Goal: Task Accomplishment & Management: Use online tool/utility

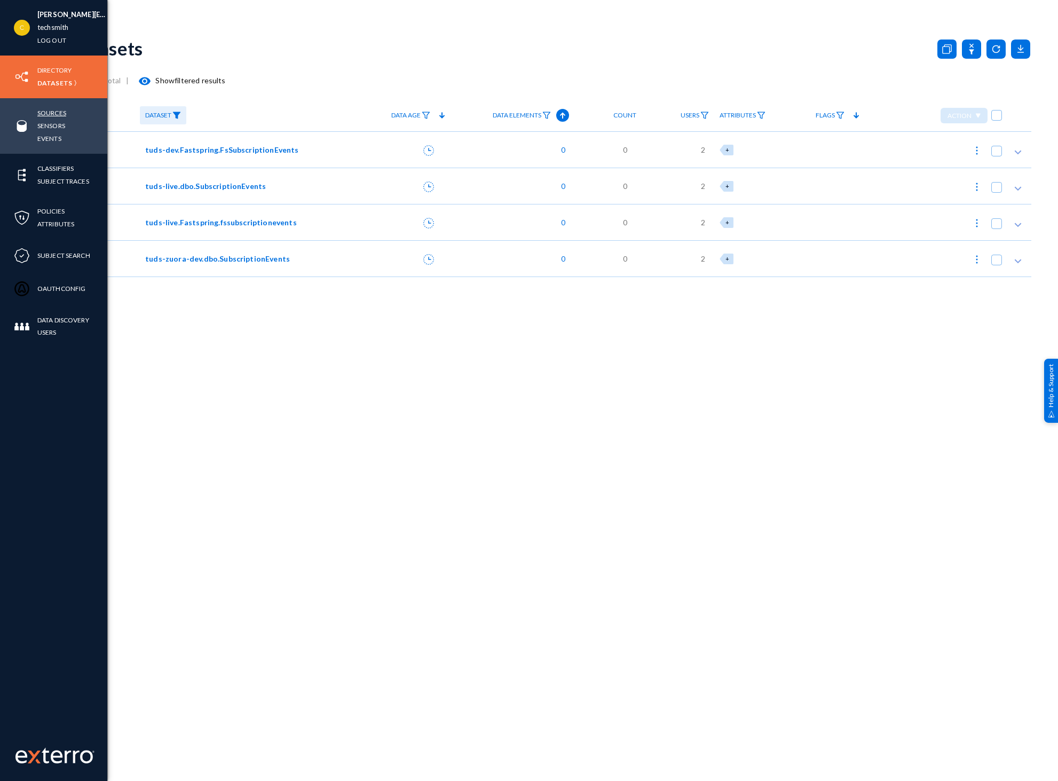
click at [46, 113] on link "Sources" at bounding box center [51, 113] width 29 height 12
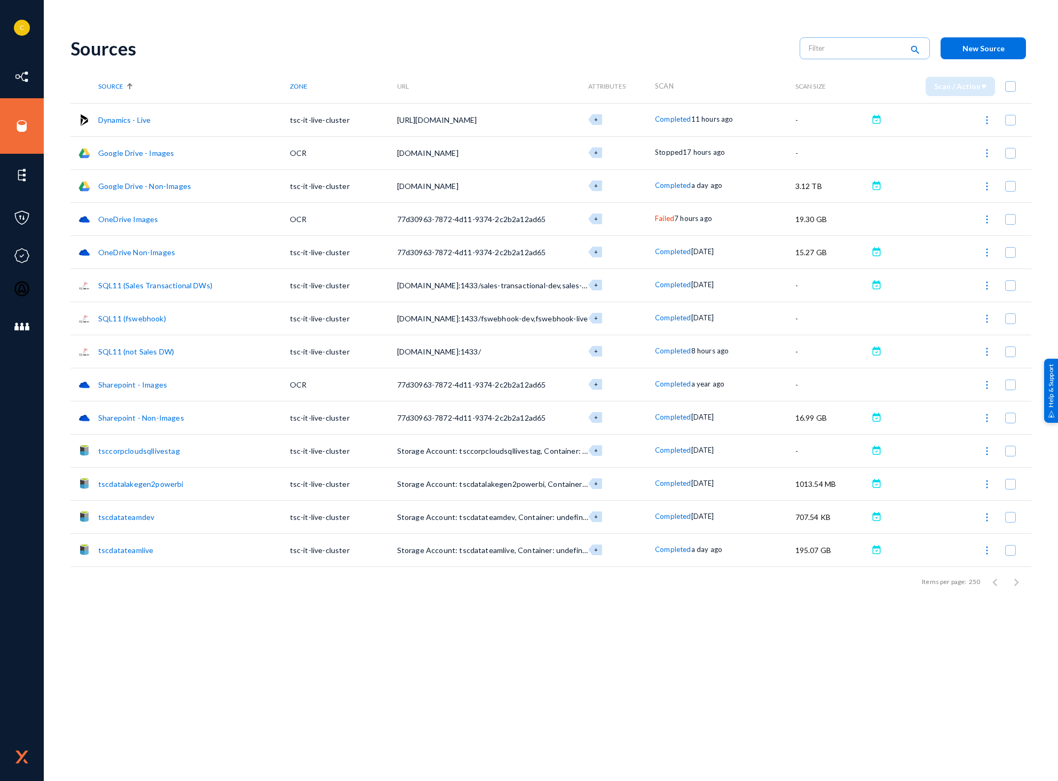
click at [660, 217] on span "Failed" at bounding box center [664, 218] width 19 height 9
click at [780, 669] on div at bounding box center [529, 390] width 1058 height 781
click at [985, 219] on img at bounding box center [986, 219] width 11 height 11
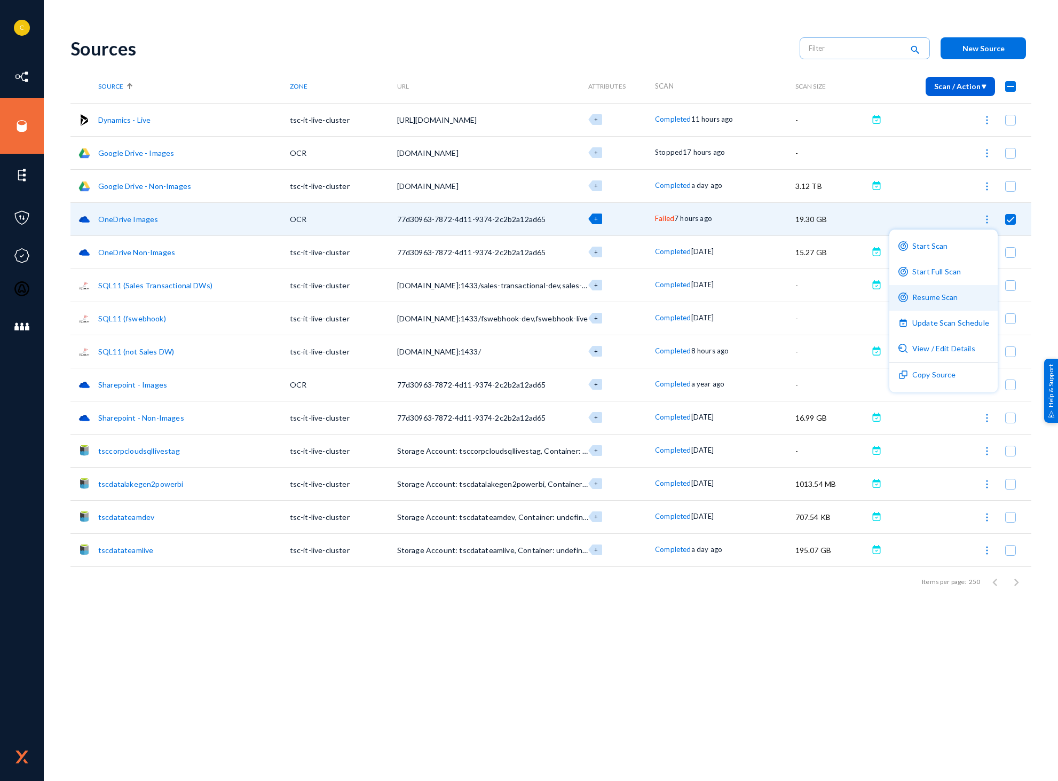
click at [938, 299] on button "Resume Scan" at bounding box center [943, 298] width 108 height 26
checkbox input "false"
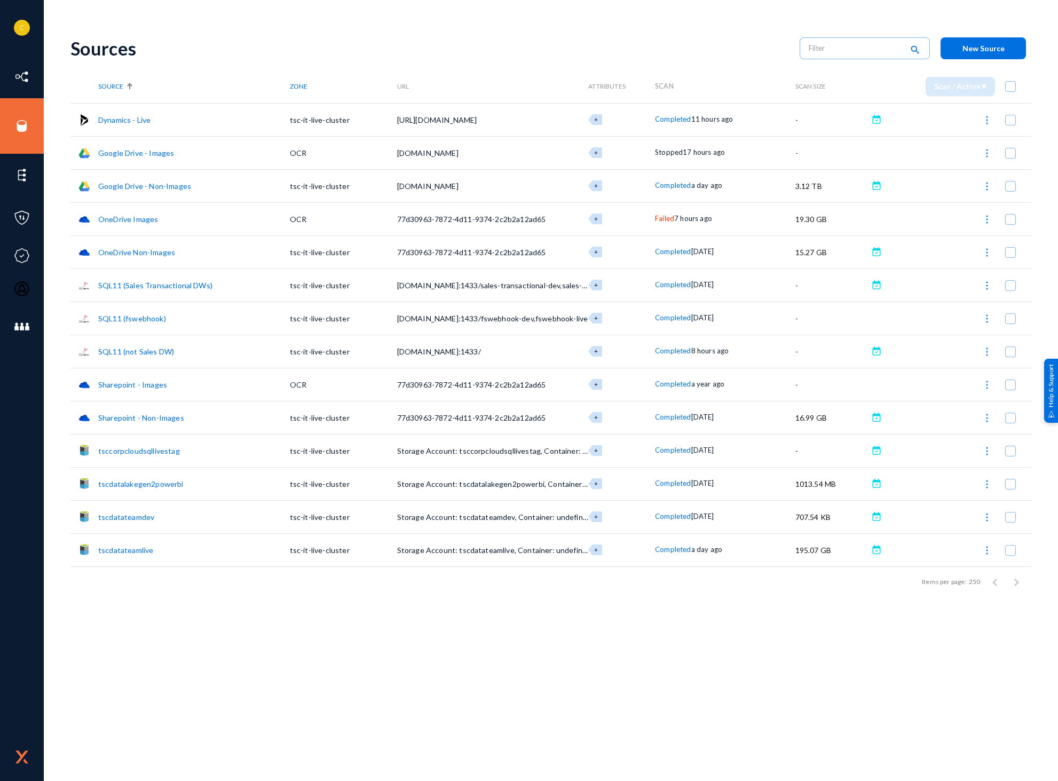
click at [360, 676] on div "Sources search New Source Source Zone URL Attributes Scan Scan Size Scan / Acti…" at bounding box center [550, 404] width 961 height 754
click at [991, 387] on img at bounding box center [986, 384] width 11 height 11
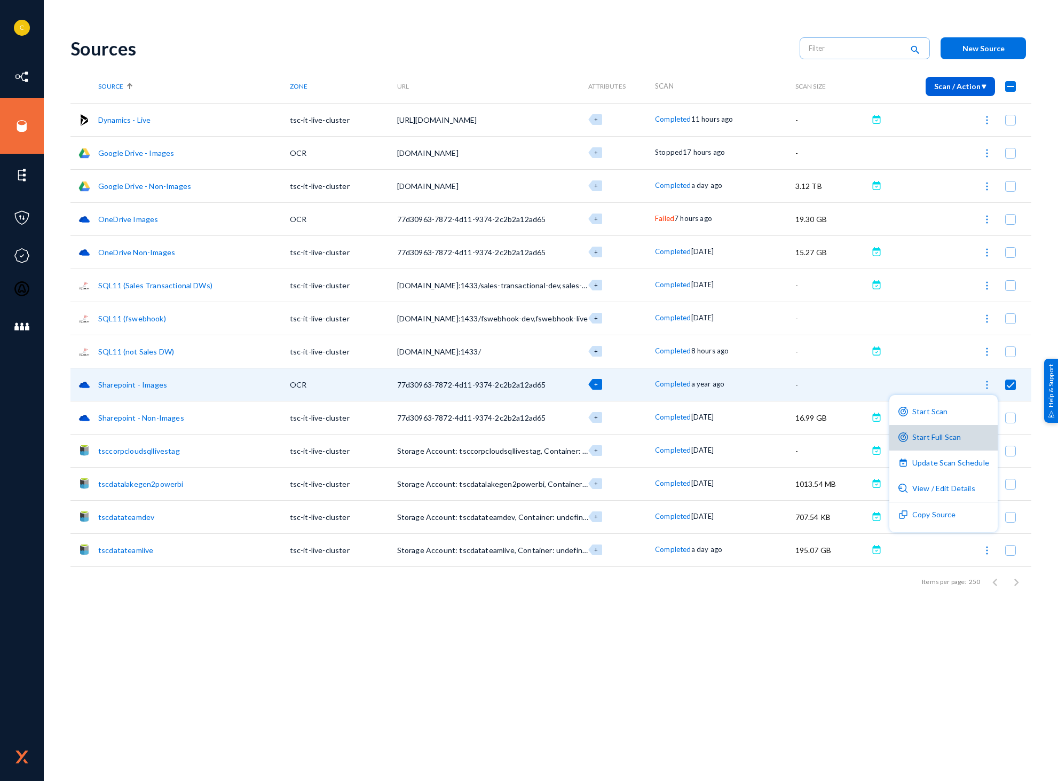
click at [959, 438] on button "Start Full Scan" at bounding box center [943, 438] width 108 height 26
checkbox input "false"
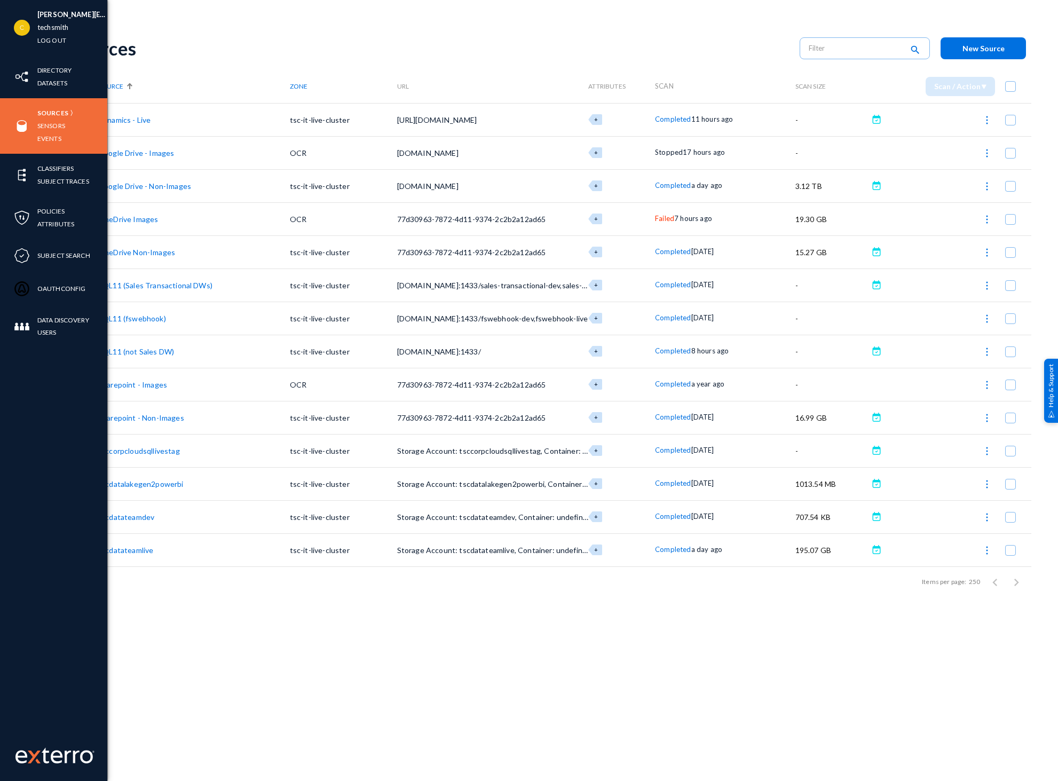
click at [58, 615] on div "c.umphlett@techsmith.com techsmith Log out Directory Datasets Sources Sensors E…" at bounding box center [53, 390] width 107 height 781
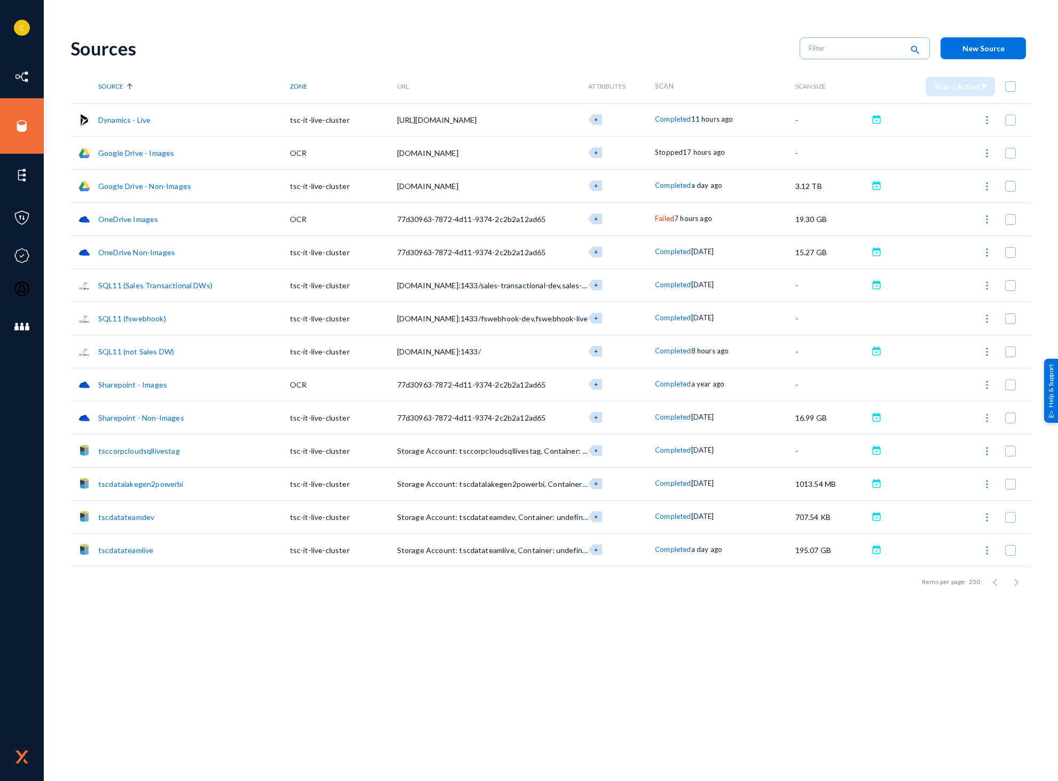
click at [481, 691] on div "Sources search New Source Source Zone URL Attributes Scan Scan Size Scan / Acti…" at bounding box center [550, 404] width 961 height 754
click at [483, 719] on div "Sources search New Source Source Zone URL Attributes Scan Scan Size Scan / Acti…" at bounding box center [550, 404] width 961 height 754
click at [989, 217] on img at bounding box center [986, 219] width 11 height 11
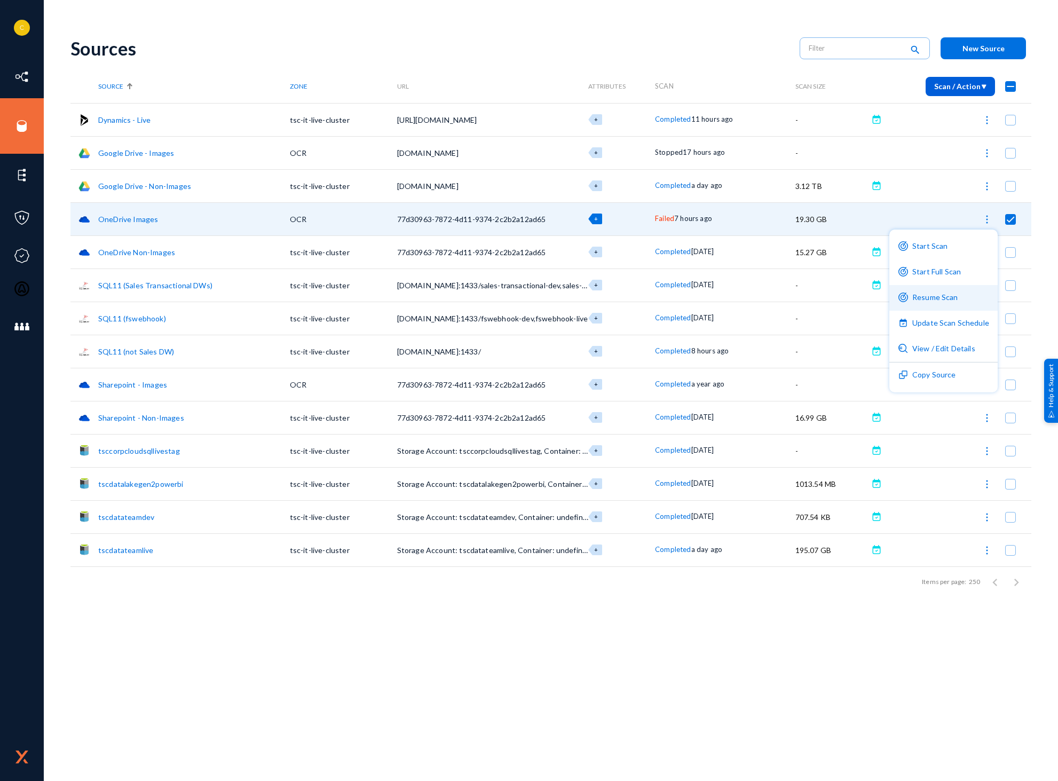
click at [945, 298] on button "Resume Scan" at bounding box center [943, 298] width 108 height 26
checkbox input "false"
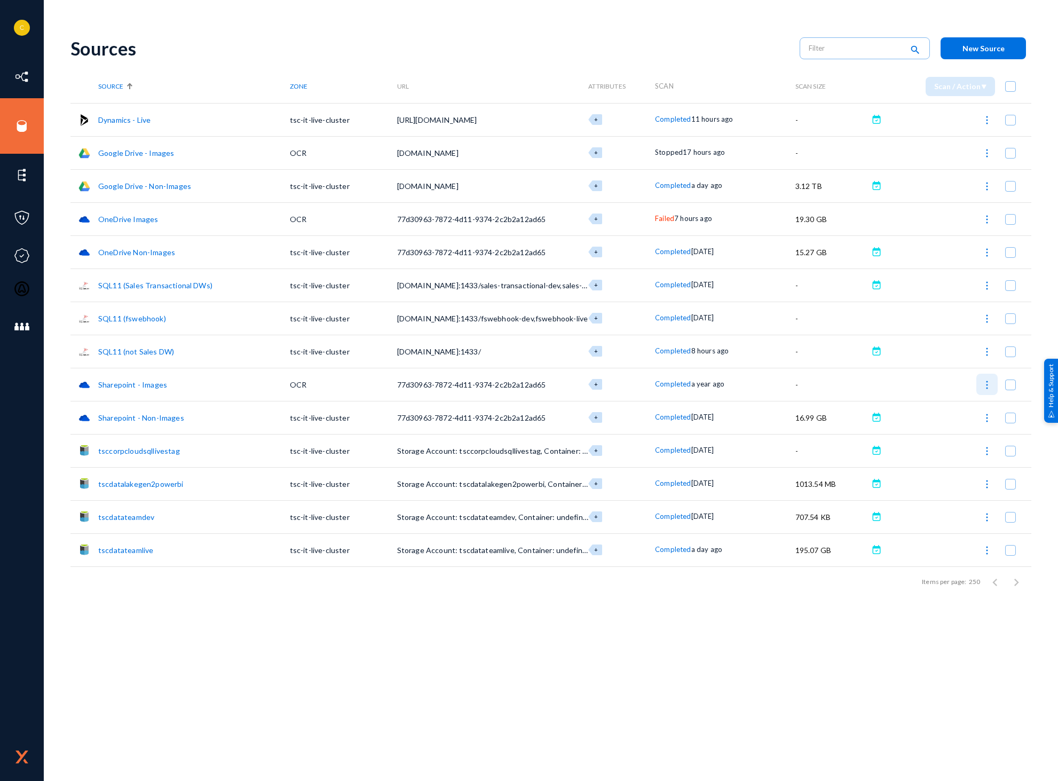
click at [988, 384] on img at bounding box center [986, 384] width 11 height 11
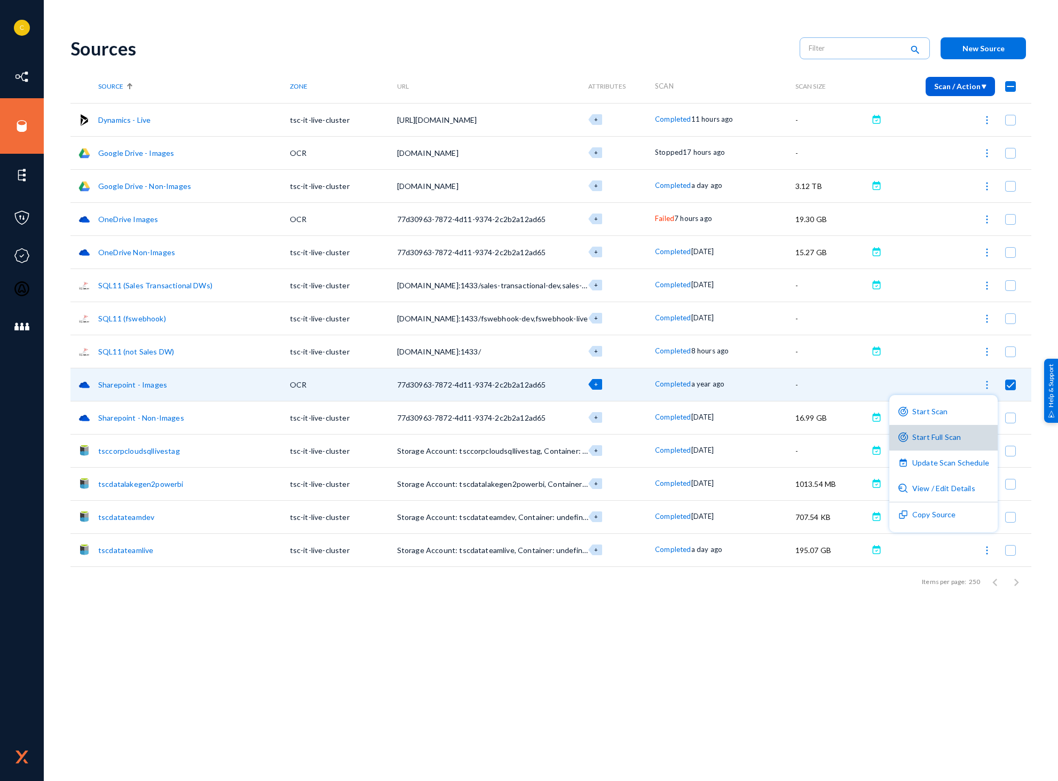
click at [952, 438] on button "Start Full Scan" at bounding box center [943, 438] width 108 height 26
checkbox input "false"
